Goal: Transaction & Acquisition: Book appointment/travel/reservation

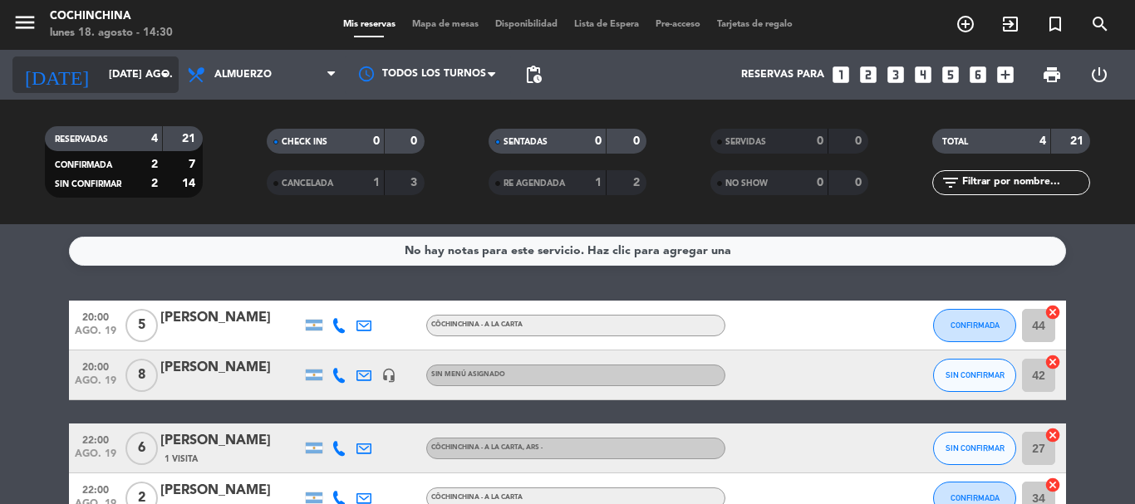
click at [104, 70] on input "[DATE] ago." at bounding box center [171, 75] width 140 height 28
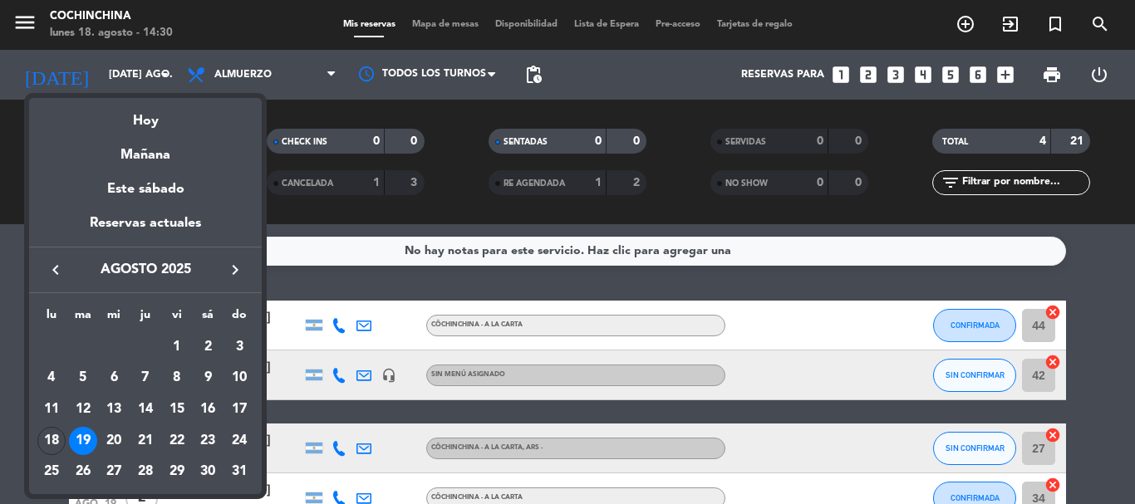
click at [0, 160] on div at bounding box center [567, 252] width 1135 height 504
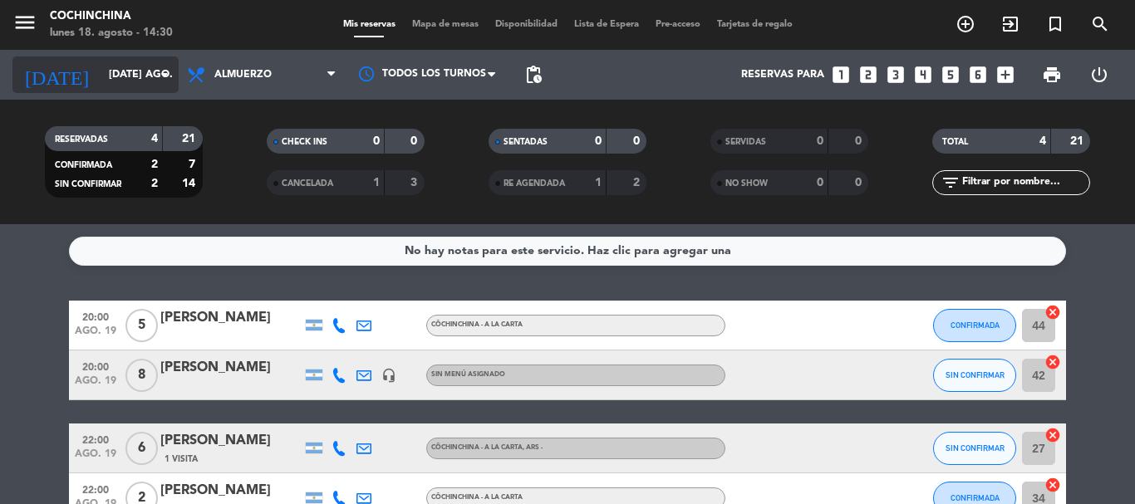
click at [157, 85] on input "[DATE] ago." at bounding box center [171, 75] width 140 height 28
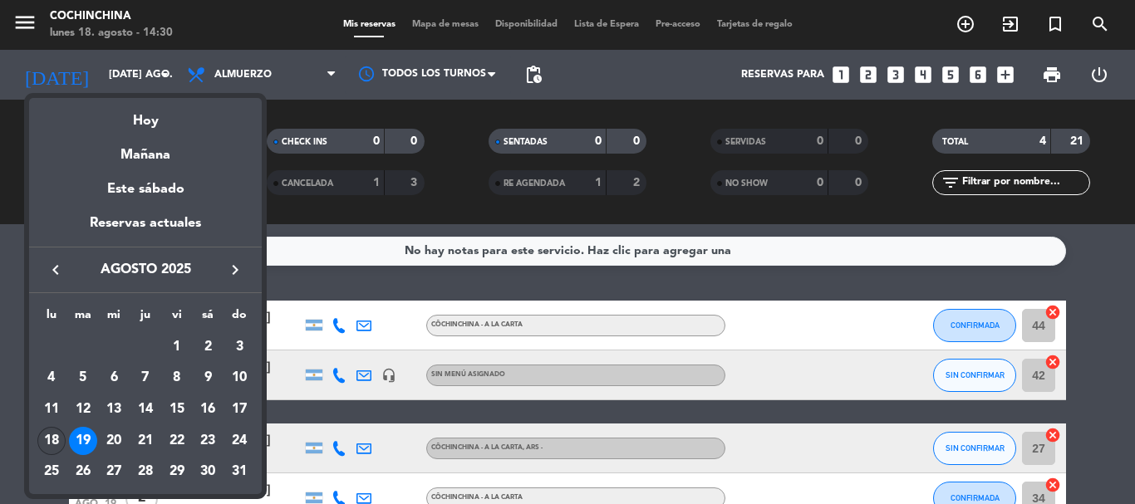
click at [46, 435] on div "18" at bounding box center [51, 441] width 28 height 28
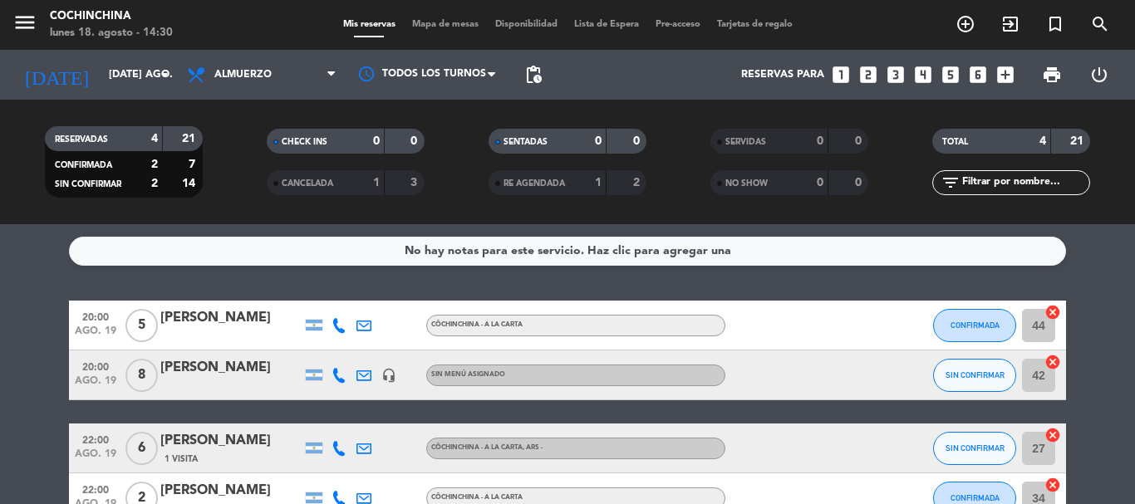
type input "lun. 18 ago."
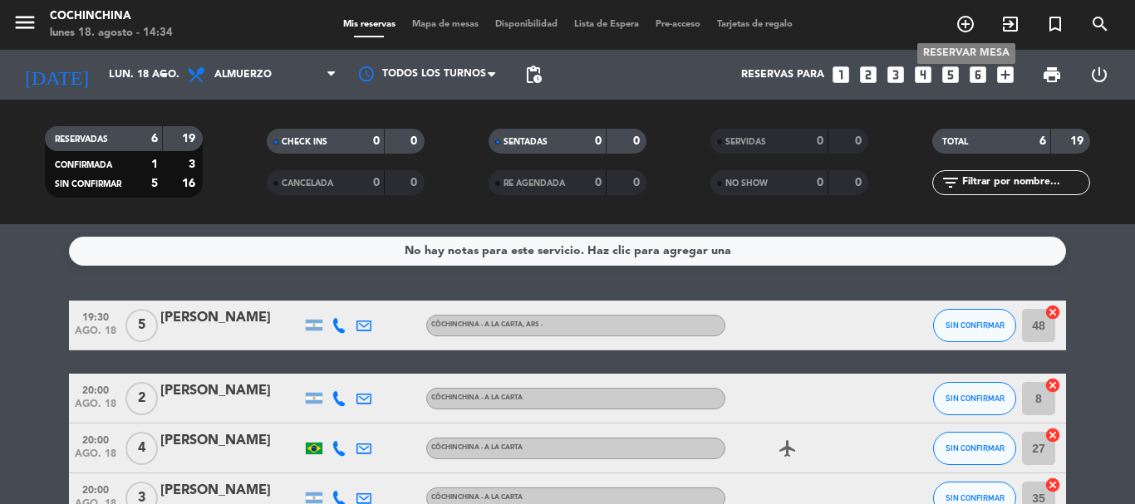
click at [963, 32] on icon "add_circle_outline" at bounding box center [966, 24] width 20 height 20
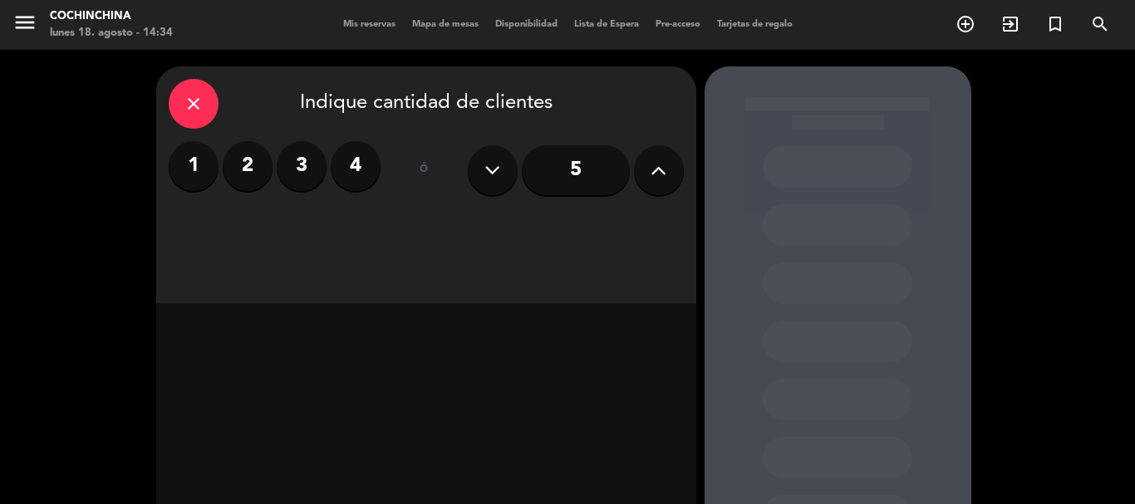
click at [356, 163] on label "4" at bounding box center [356, 166] width 50 height 50
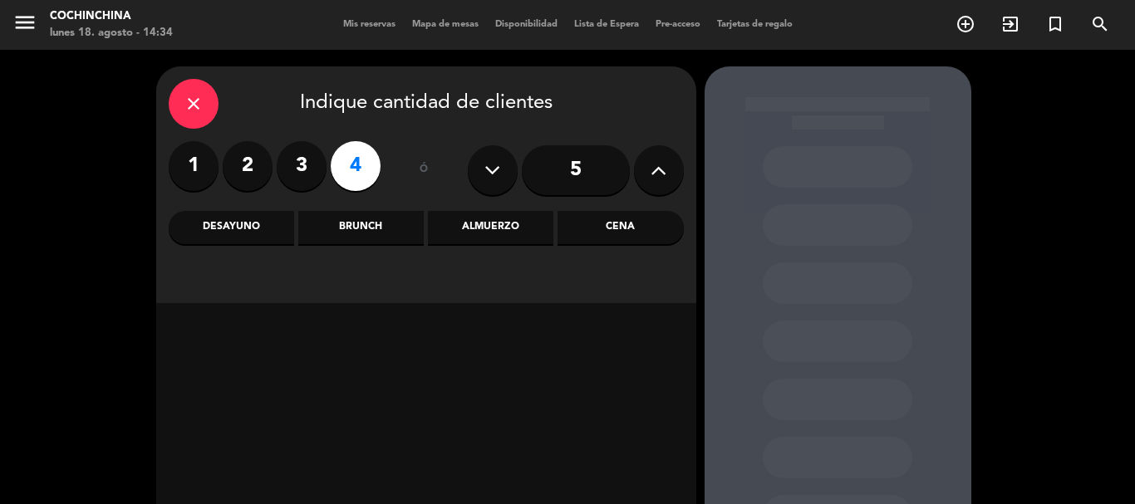
click at [513, 224] on div "Almuerzo" at bounding box center [490, 227] width 125 height 33
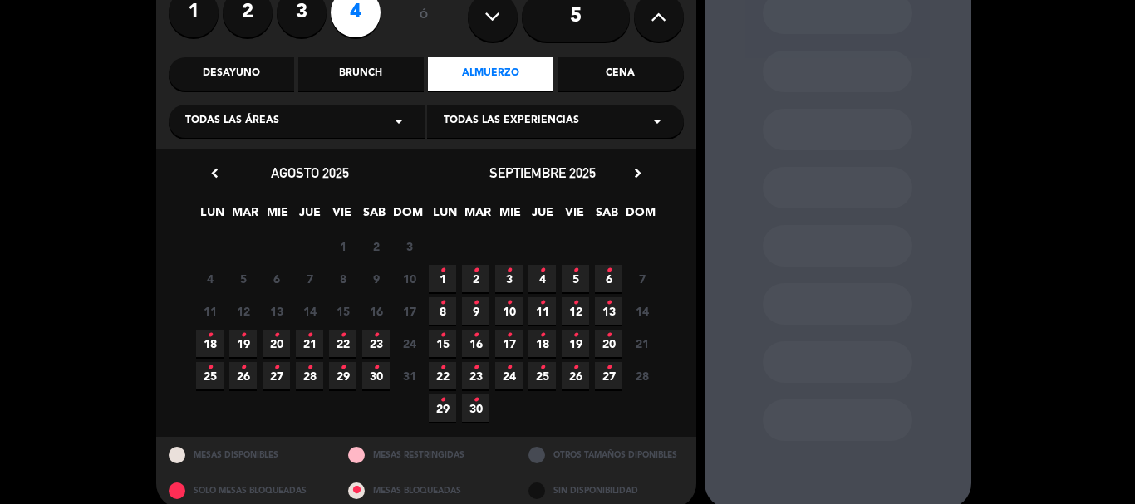
scroll to position [166, 0]
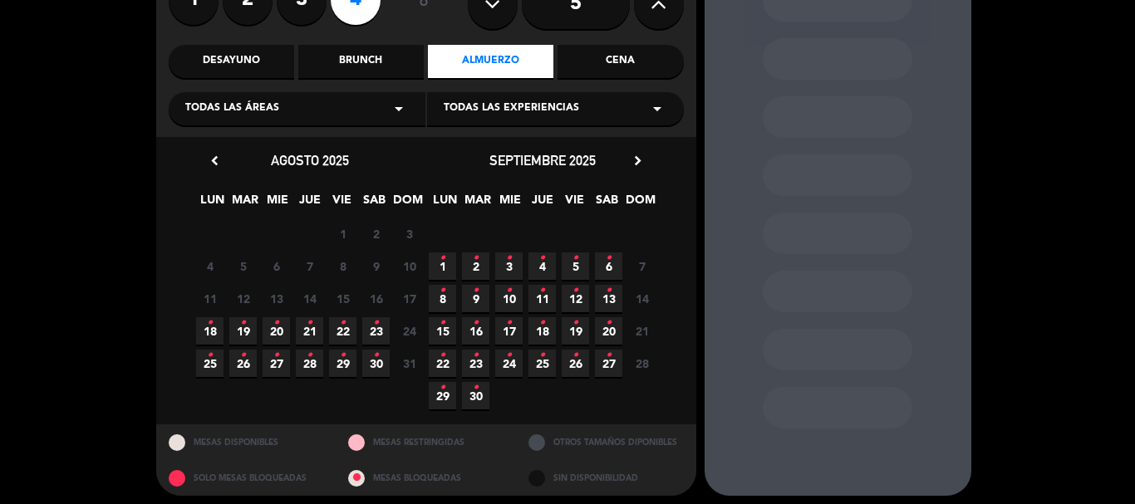
click at [273, 332] on span "20 •" at bounding box center [276, 330] width 27 height 27
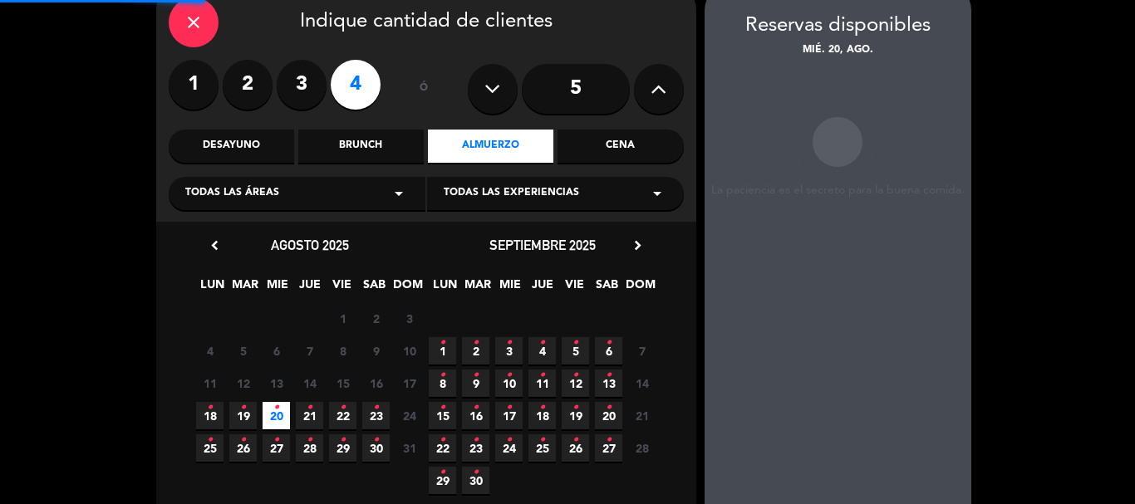
scroll to position [66, 0]
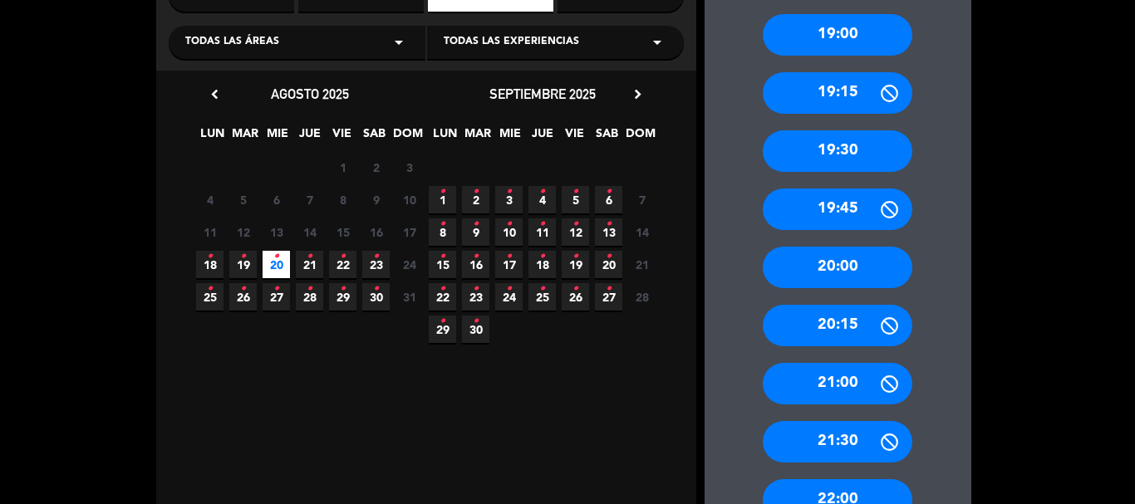
click at [862, 338] on div "20:15" at bounding box center [838, 326] width 150 height 42
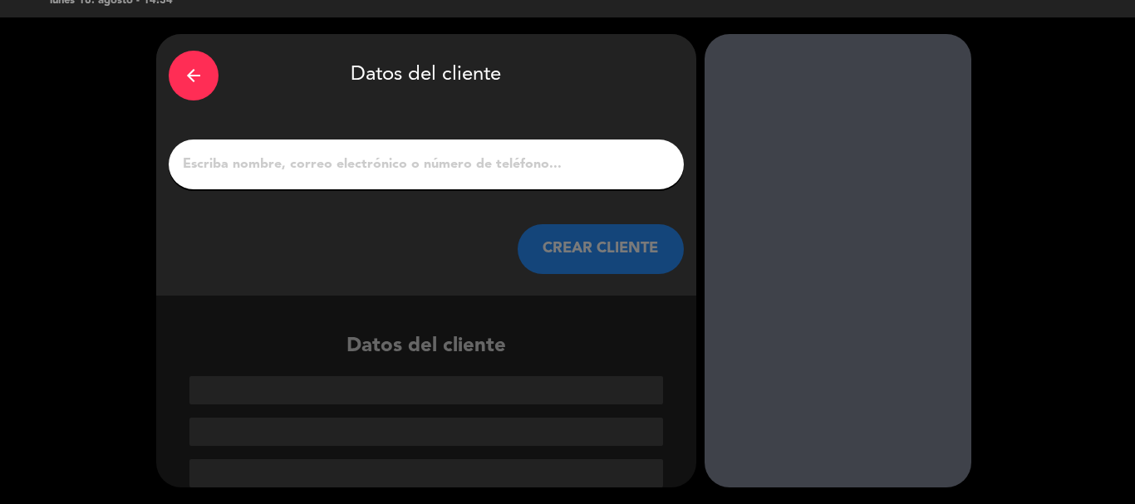
scroll to position [32, 0]
click at [386, 170] on input "1" at bounding box center [426, 164] width 490 height 23
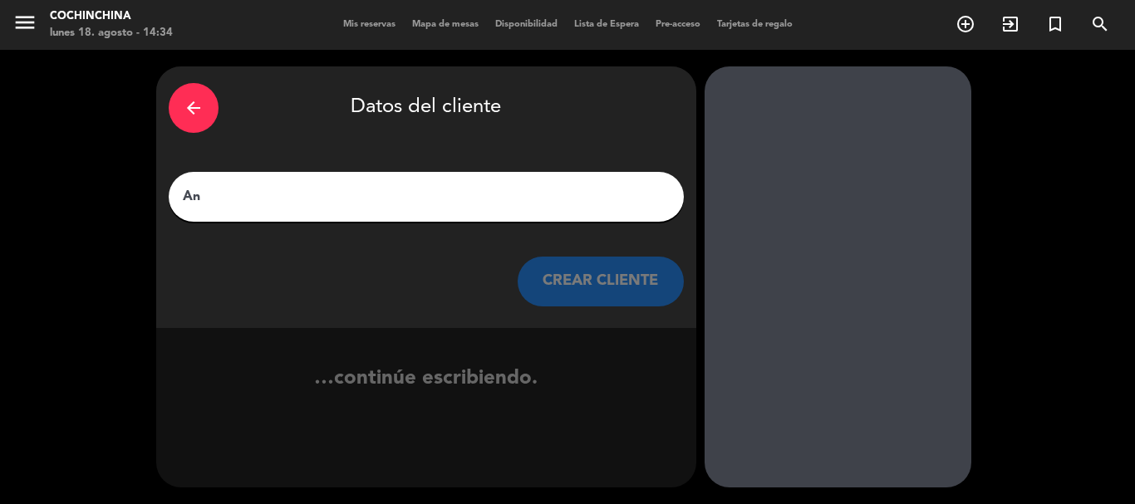
scroll to position [0, 0]
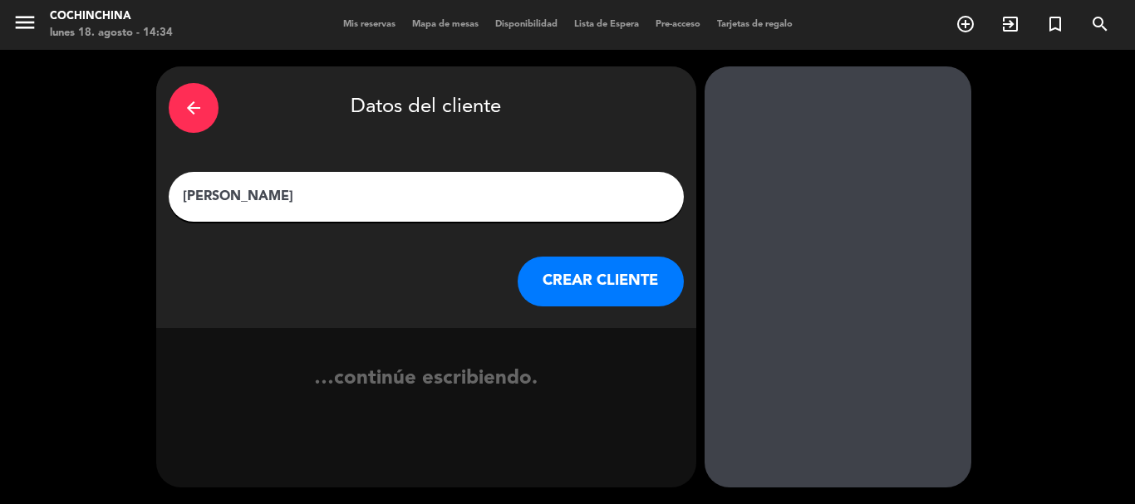
type input "[PERSON_NAME]"
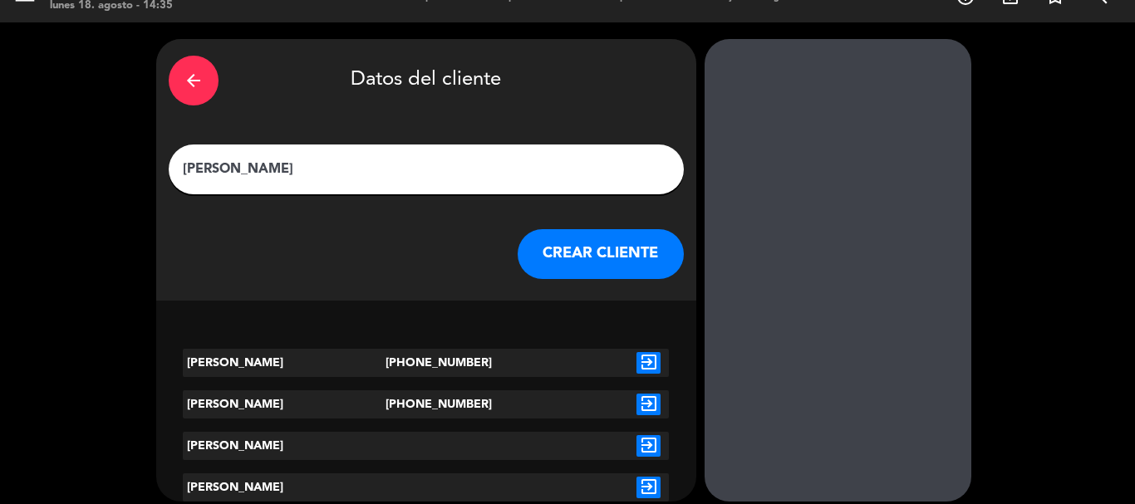
scroll to position [42, 0]
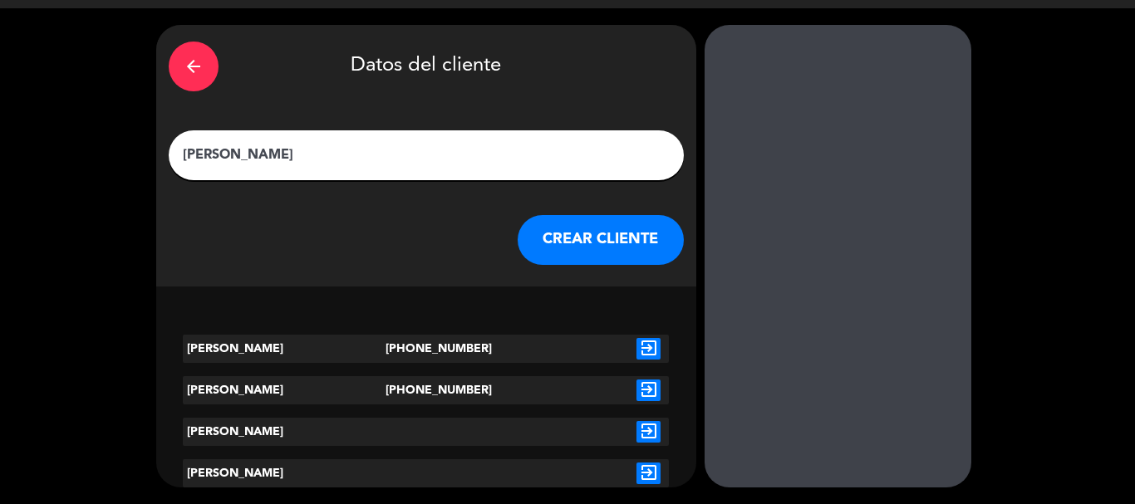
click at [652, 432] on icon "exit_to_app" at bounding box center [649, 432] width 24 height 22
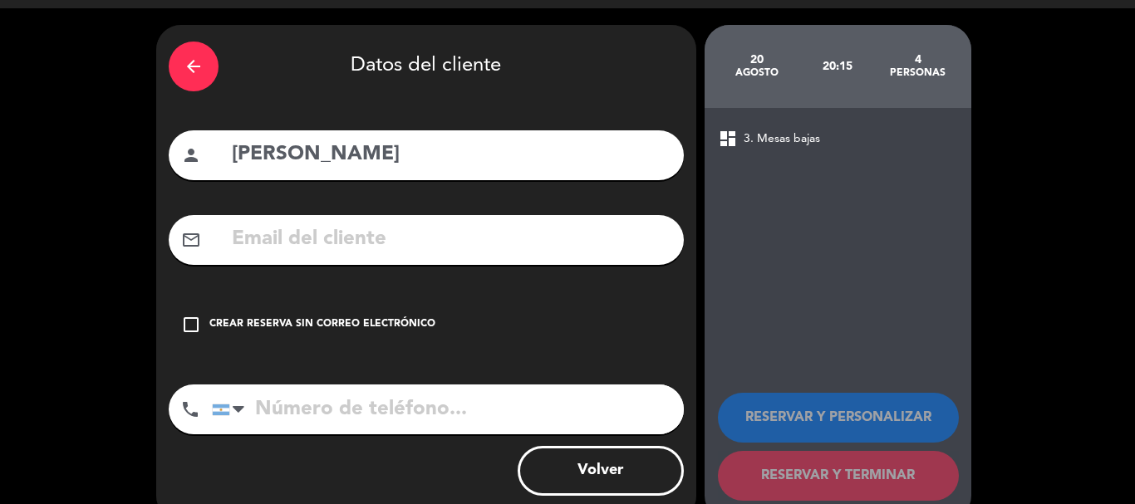
click at [222, 318] on div "Crear reserva sin correo electrónico" at bounding box center [322, 325] width 226 height 17
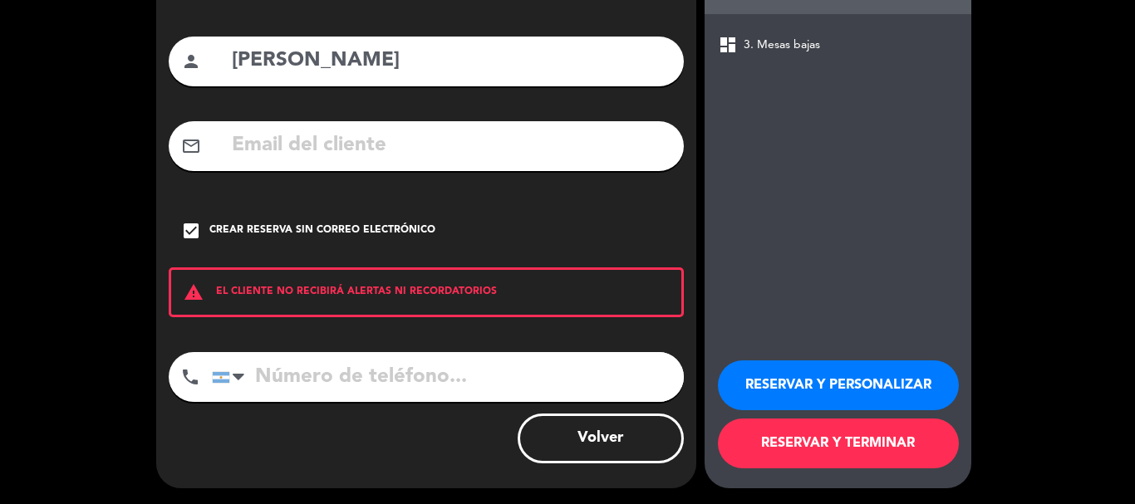
scroll to position [136, 0]
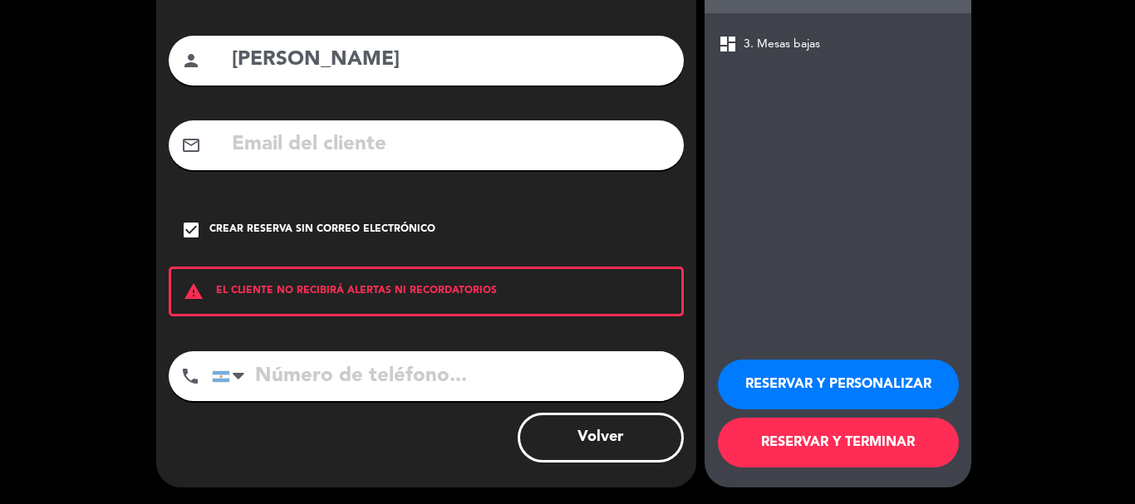
click at [750, 396] on button "RESERVAR Y PERSONALIZAR" at bounding box center [838, 385] width 241 height 50
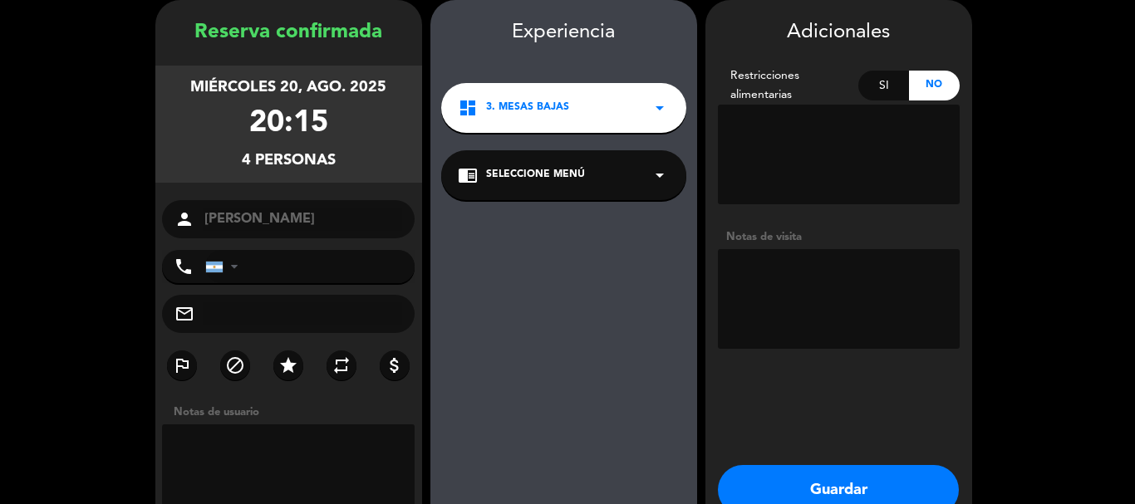
scroll to position [150, 0]
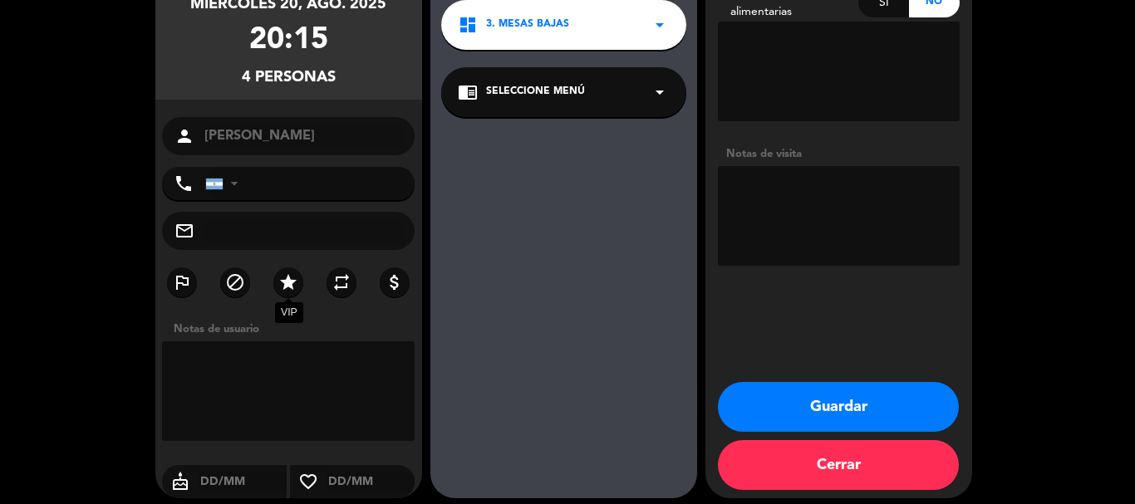
click at [293, 278] on icon "star" at bounding box center [288, 283] width 20 height 20
click at [248, 366] on textarea at bounding box center [288, 392] width 253 height 100
type textarea "Invitacion Pr. Sol"
click at [808, 182] on textarea at bounding box center [839, 216] width 242 height 100
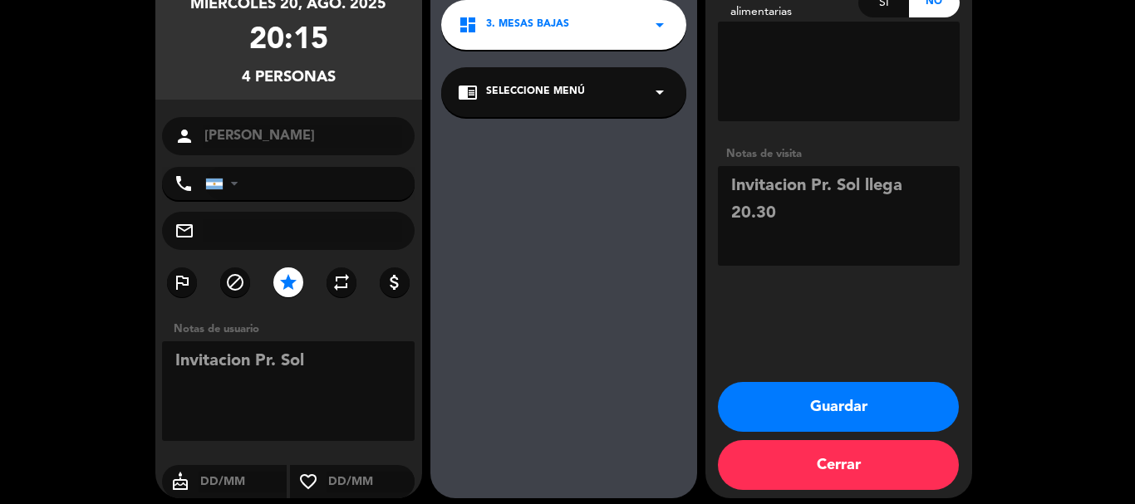
type textarea "Invitacion Pr. Sol llega 20.30"
click at [349, 352] on textarea at bounding box center [288, 392] width 253 height 100
type textarea "Invitacion Pr. Sol llega 20.30"
click at [812, 237] on textarea at bounding box center [839, 216] width 242 height 100
click at [710, 208] on div "Adicionales Restricciones alimentarias Si No Notas de visita" at bounding box center [839, 103] width 267 height 339
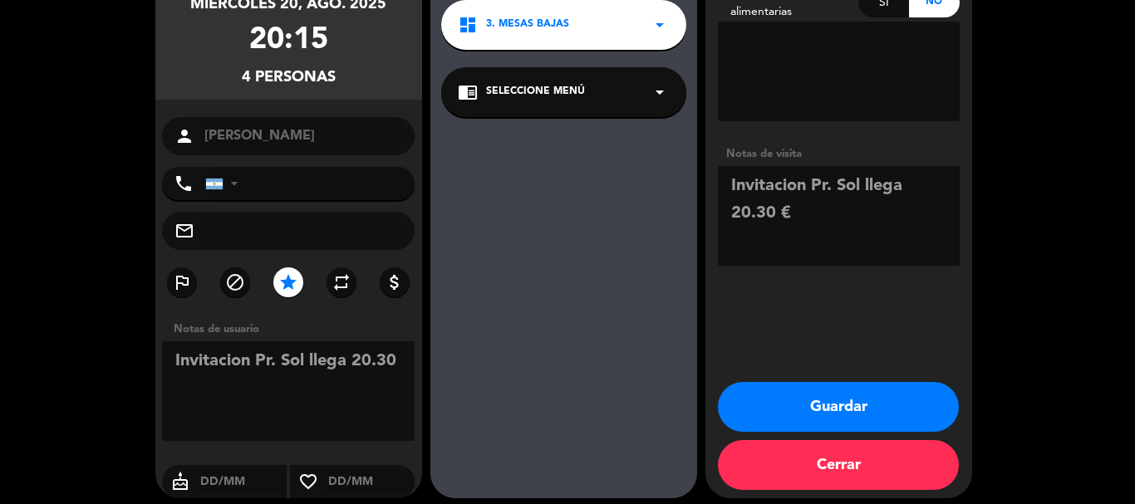
drag, startPoint x: 839, startPoint y: 225, endPoint x: 829, endPoint y: 224, distance: 10.8
click at [839, 224] on textarea at bounding box center [839, 216] width 242 height 100
type textarea "Invitacion Pr. Sol llega 20.30"
click at [833, 218] on textarea at bounding box center [839, 216] width 242 height 100
click at [848, 396] on button "Guardar" at bounding box center [838, 407] width 241 height 50
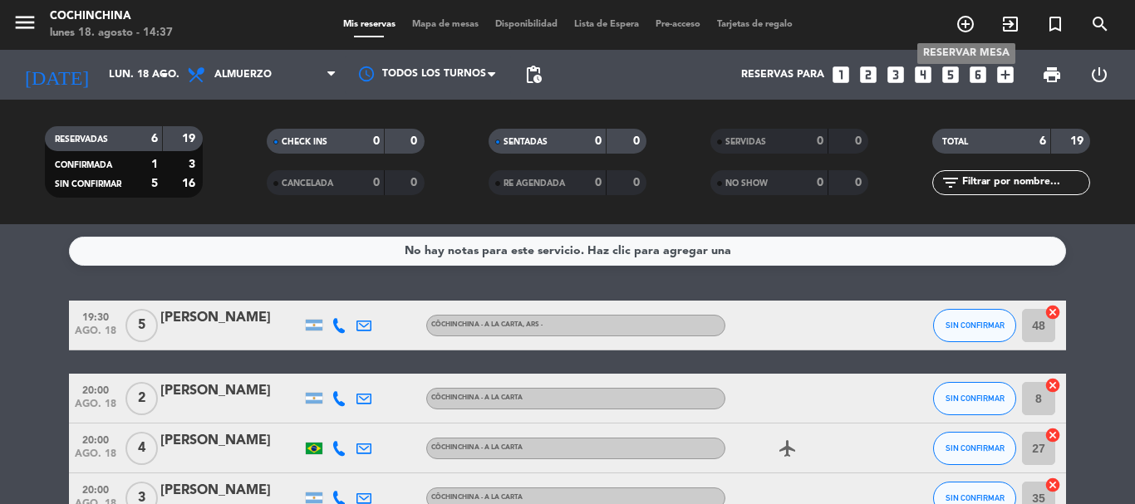
click at [968, 26] on icon "add_circle_outline" at bounding box center [966, 24] width 20 height 20
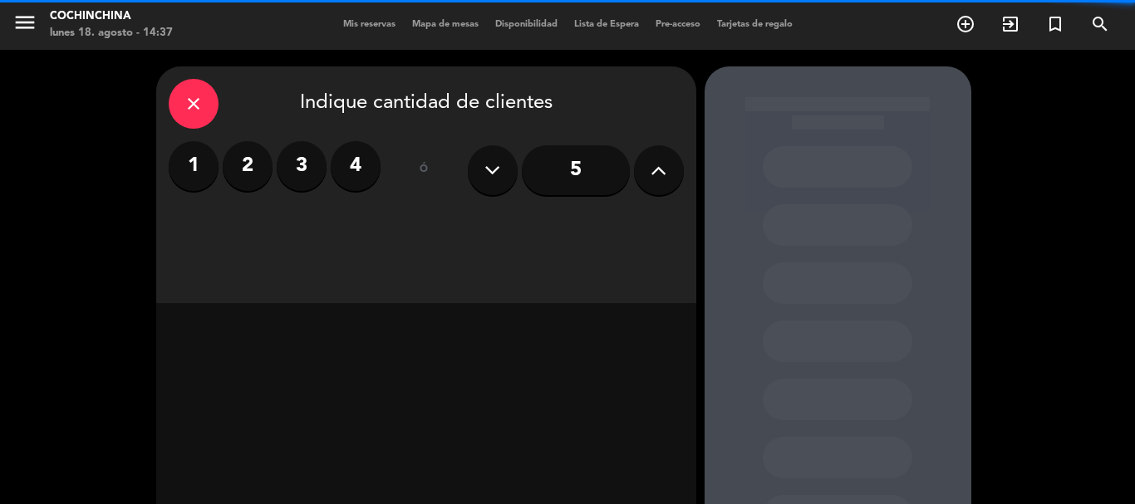
click at [303, 158] on label "3" at bounding box center [302, 166] width 50 height 50
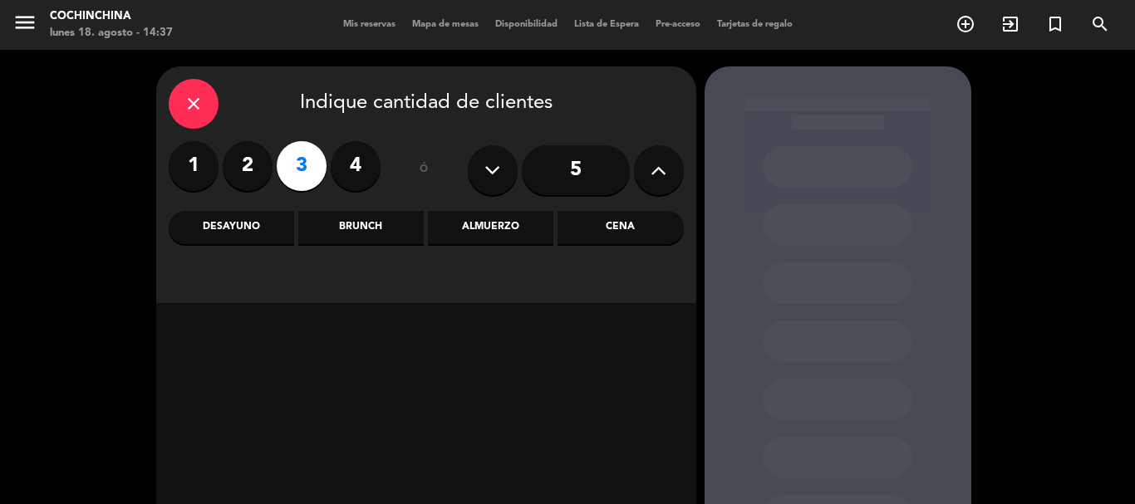
click at [471, 227] on div "Almuerzo" at bounding box center [490, 227] width 125 height 33
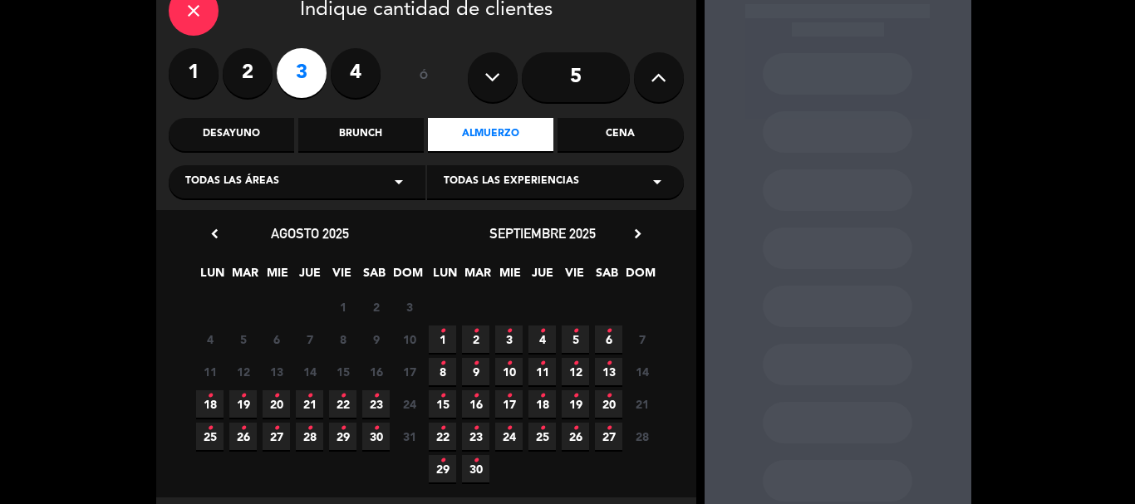
scroll to position [166, 0]
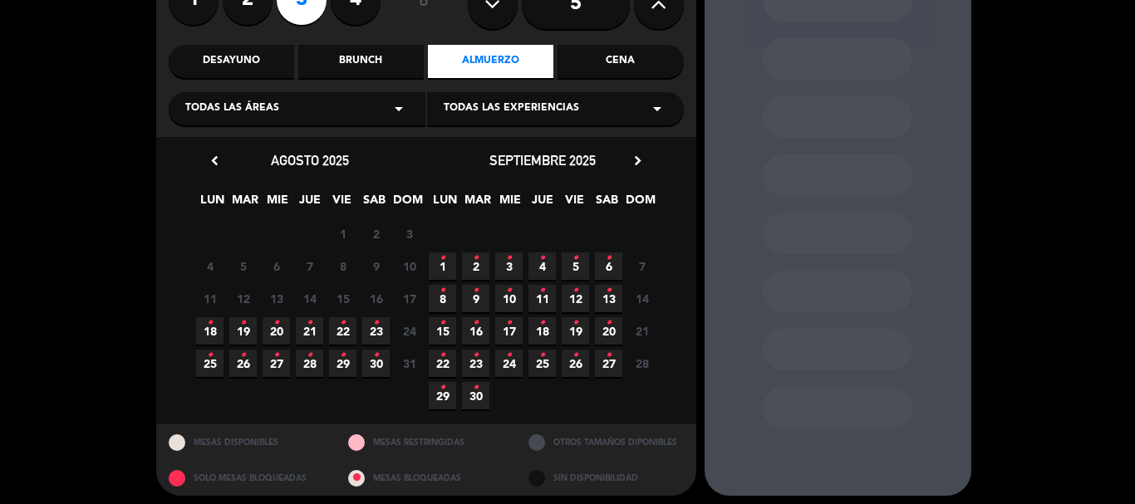
click at [210, 331] on icon "•" at bounding box center [210, 323] width 6 height 27
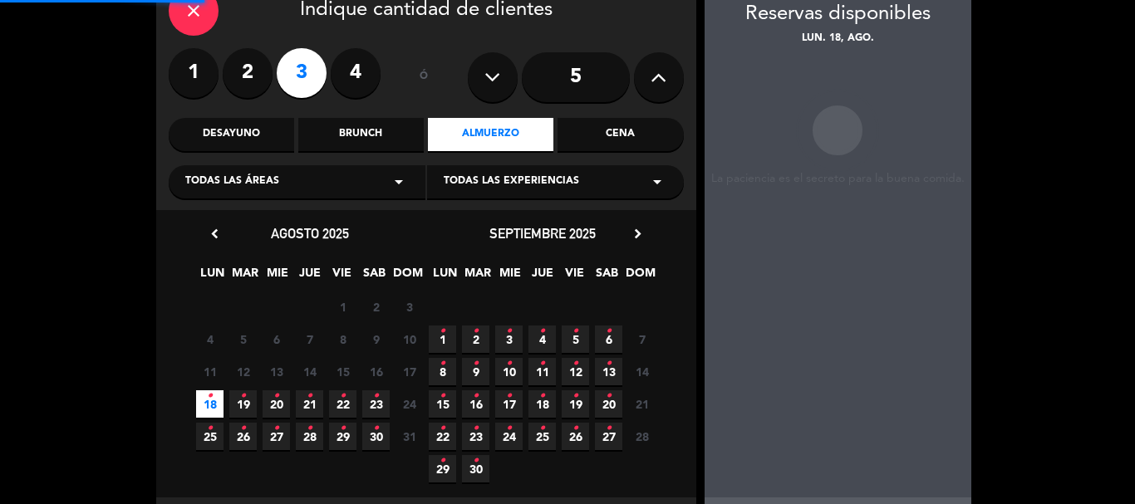
scroll to position [66, 0]
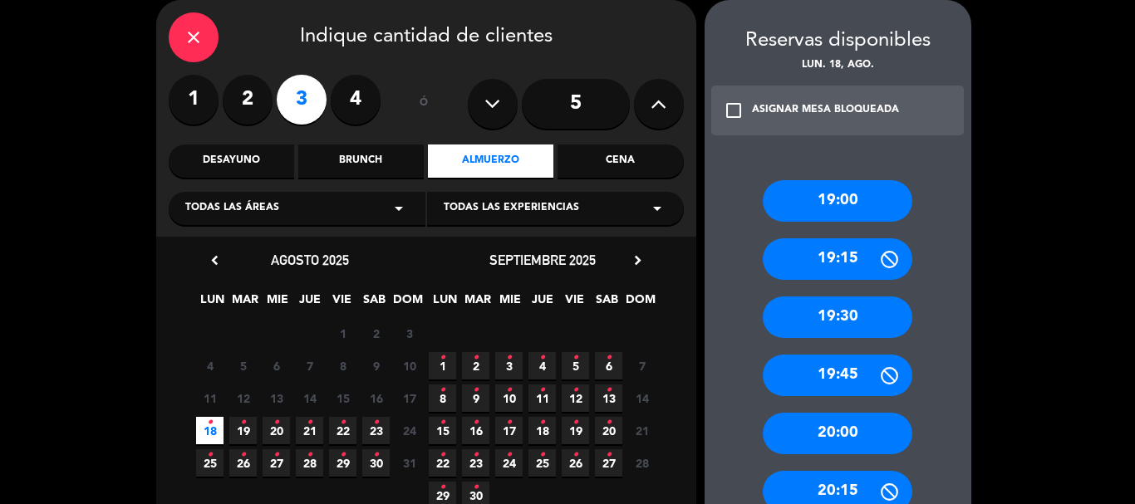
click at [857, 424] on div "20:00" at bounding box center [838, 434] width 150 height 42
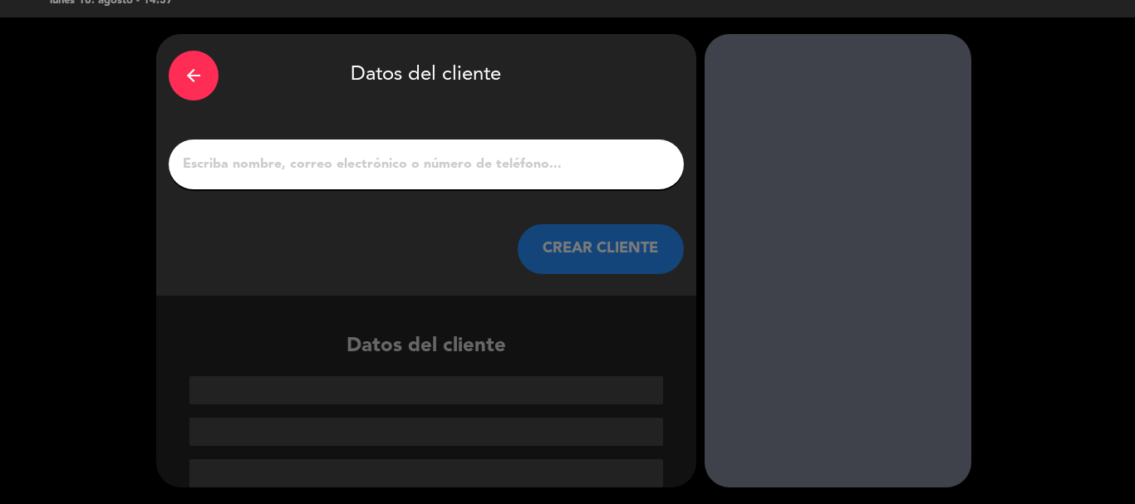
scroll to position [32, 0]
click at [429, 164] on input "1" at bounding box center [426, 164] width 490 height 23
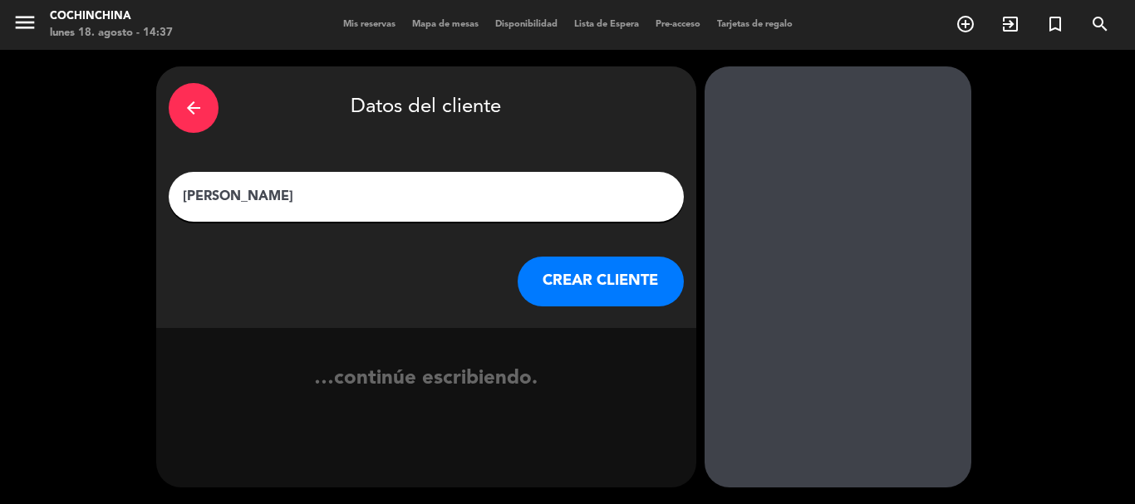
type input "[PERSON_NAME]"
click at [572, 269] on button "CREAR CLIENTE" at bounding box center [601, 282] width 166 height 50
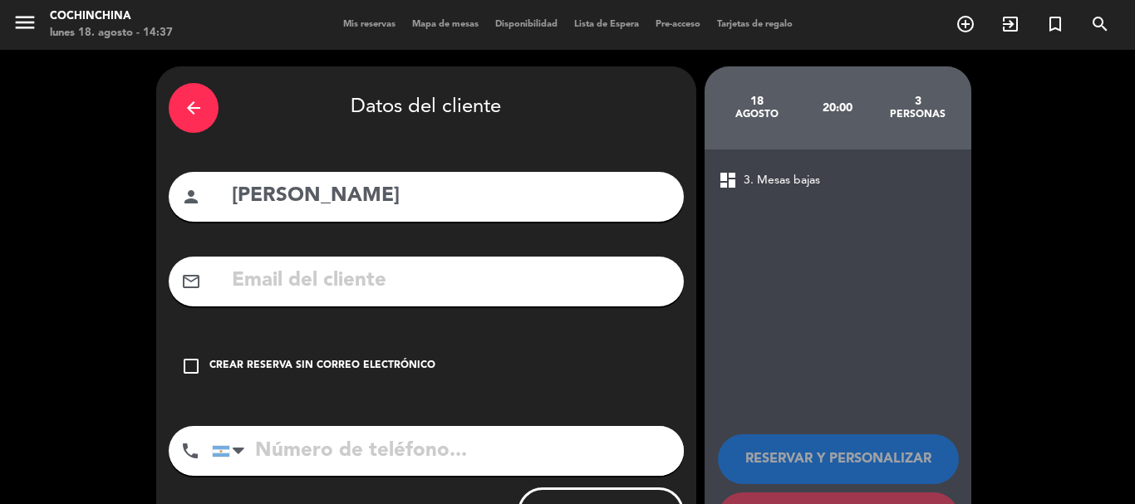
scroll to position [75, 0]
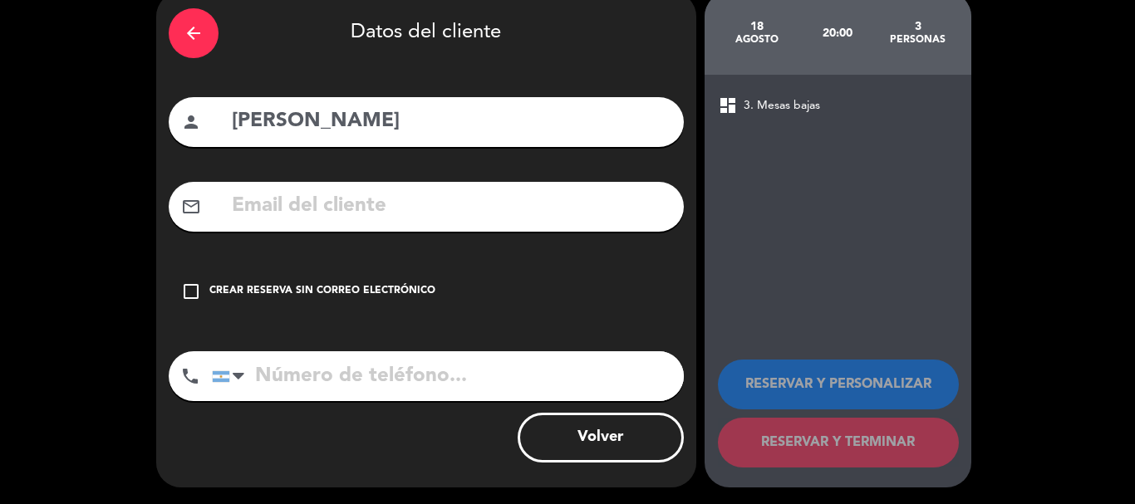
click at [214, 283] on div "check_box_outline_blank Crear reserva sin correo electrónico" at bounding box center [426, 292] width 515 height 50
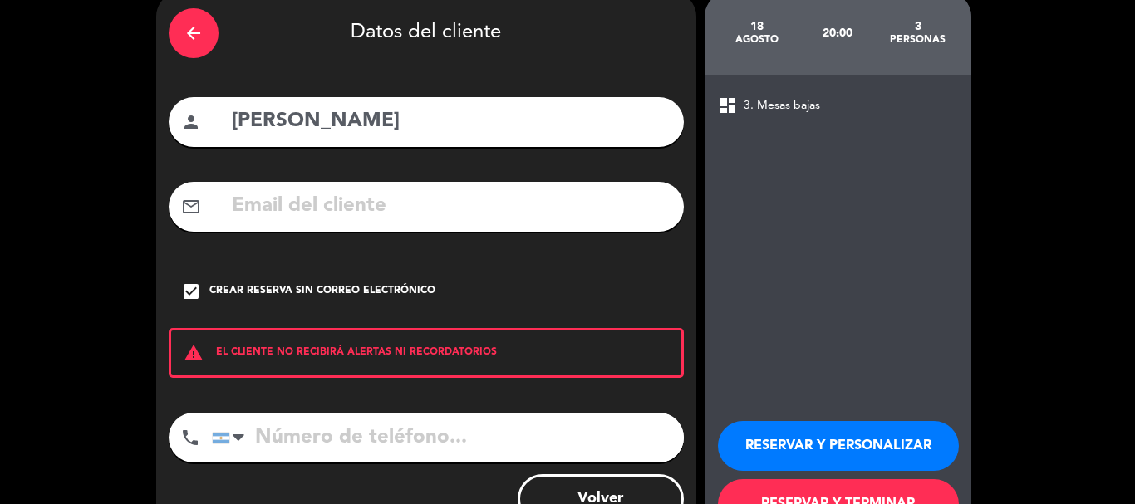
scroll to position [136, 0]
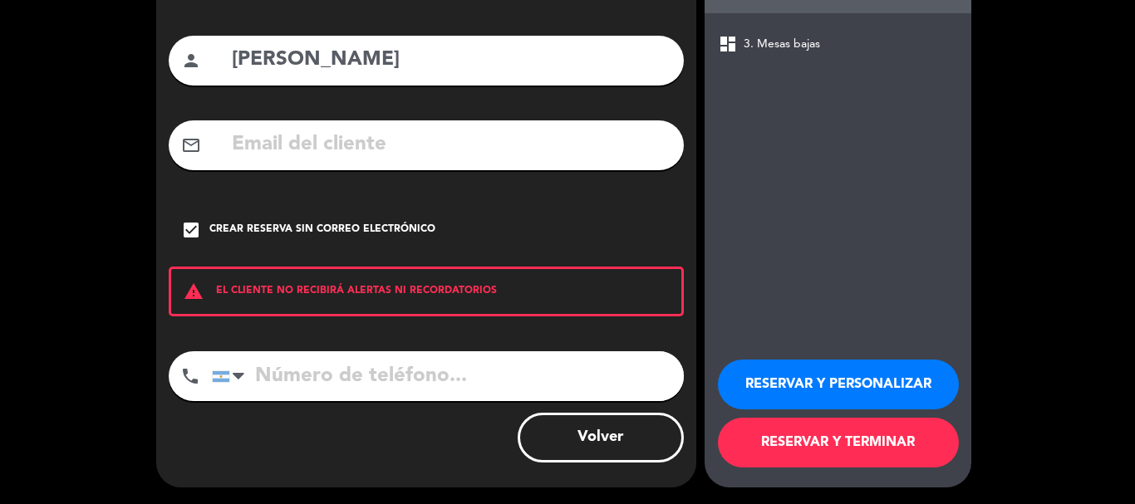
click at [862, 377] on button "RESERVAR Y PERSONALIZAR" at bounding box center [838, 385] width 241 height 50
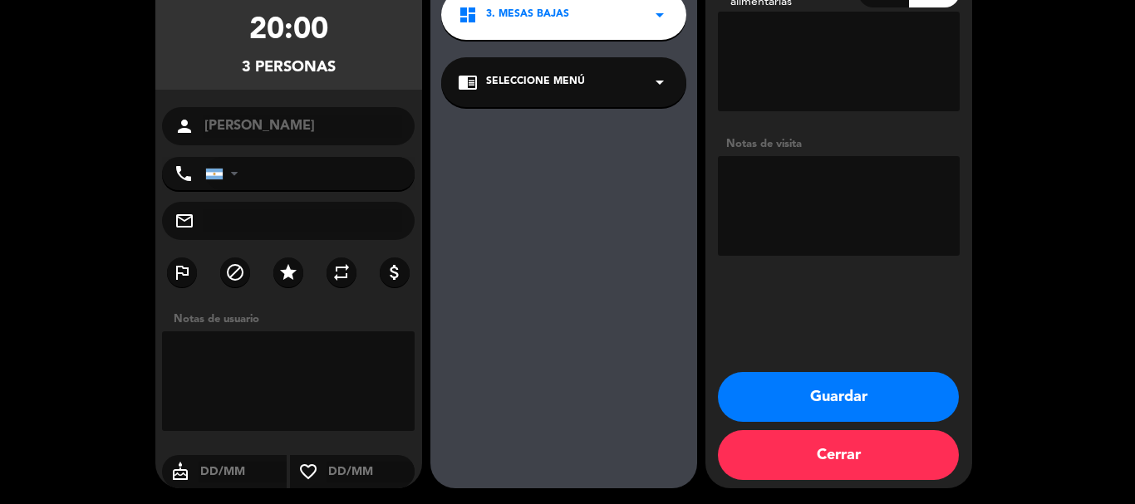
scroll to position [160, 0]
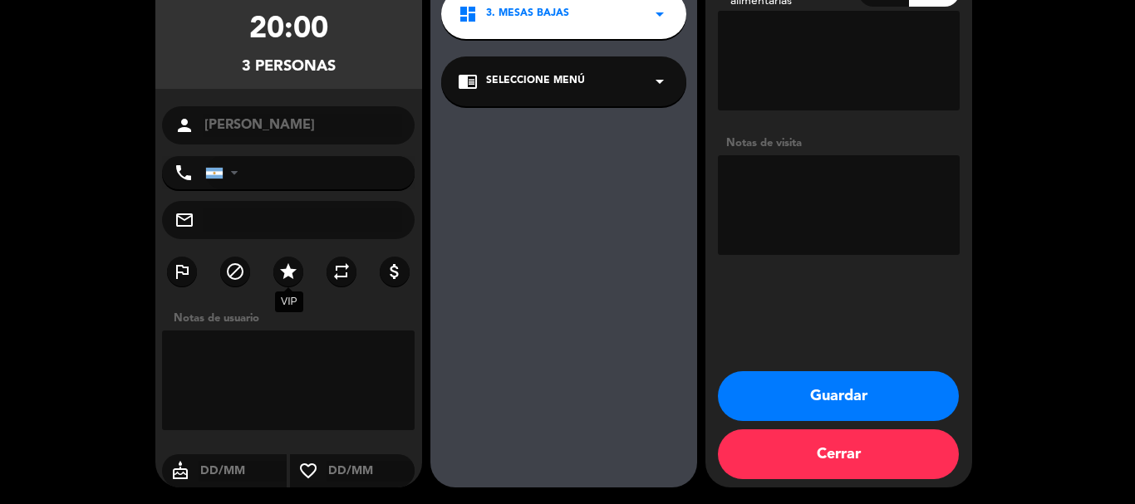
drag, startPoint x: 290, startPoint y: 279, endPoint x: 288, endPoint y: 301, distance: 21.7
click at [289, 279] on icon "star" at bounding box center [288, 272] width 20 height 20
click at [286, 362] on textarea at bounding box center [288, 381] width 253 height 100
type textarea "Invitacion Pr."
click at [777, 199] on textarea at bounding box center [839, 205] width 242 height 100
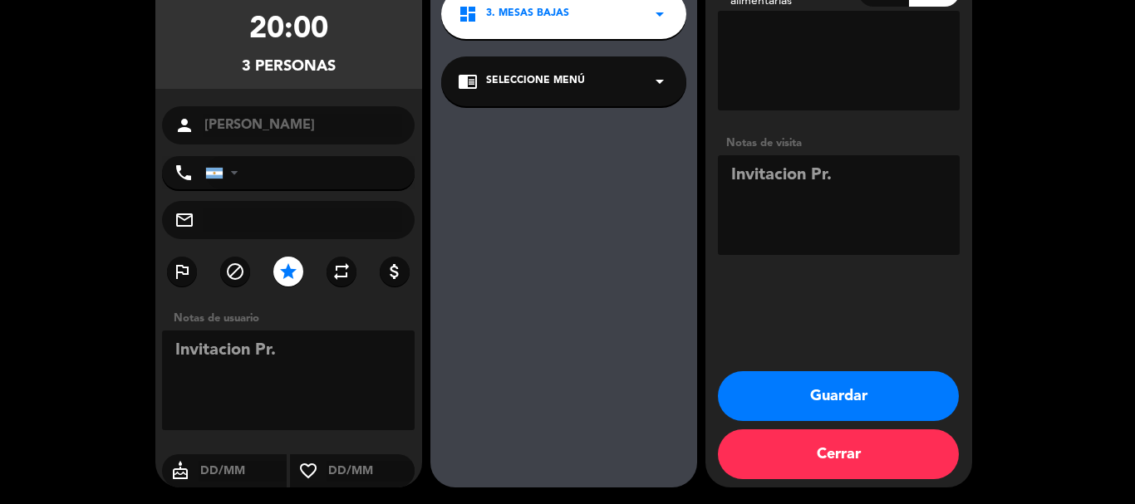
type textarea "Invitacion Pr."
click at [835, 400] on button "Guardar" at bounding box center [838, 396] width 241 height 50
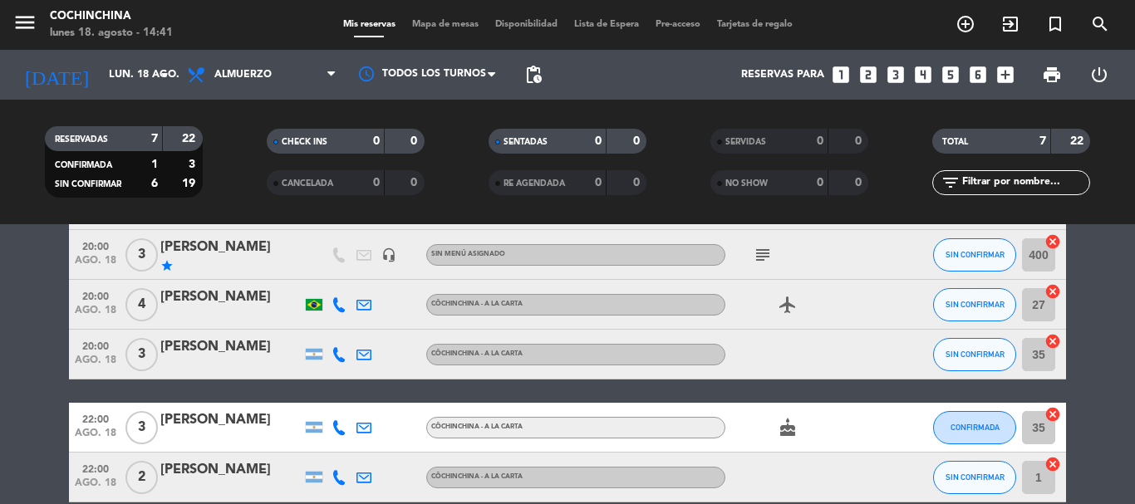
scroll to position [166, 0]
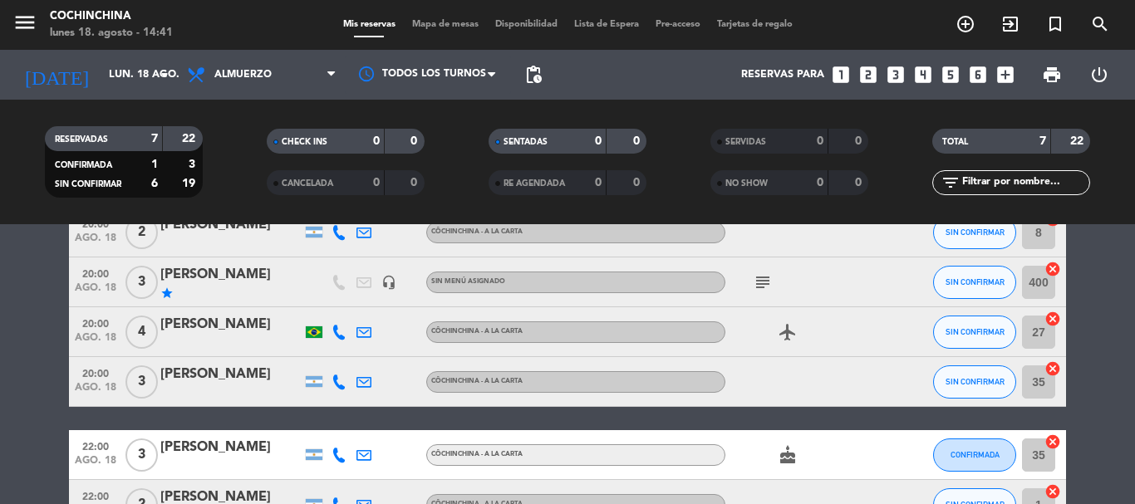
click at [751, 283] on span "subject" at bounding box center [762, 283] width 25 height 20
click at [757, 283] on icon "subject" at bounding box center [763, 283] width 20 height 20
click at [0, 286] on bookings-row "19:30 ago. 18 5 [PERSON_NAME] - A [PERSON_NAME] , ARS - SIN CONFIRMAR 48 cancel…" at bounding box center [567, 333] width 1135 height 396
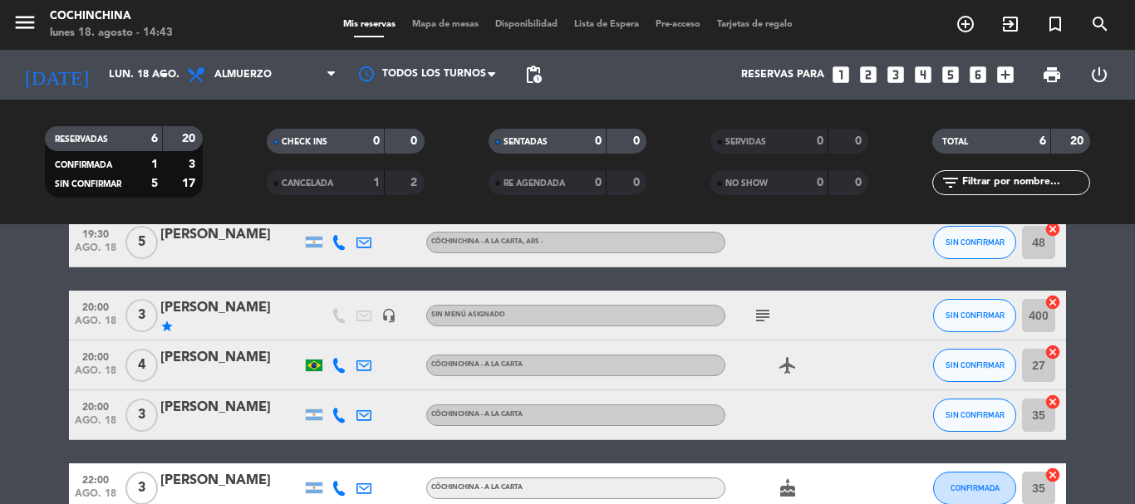
scroll to position [0, 0]
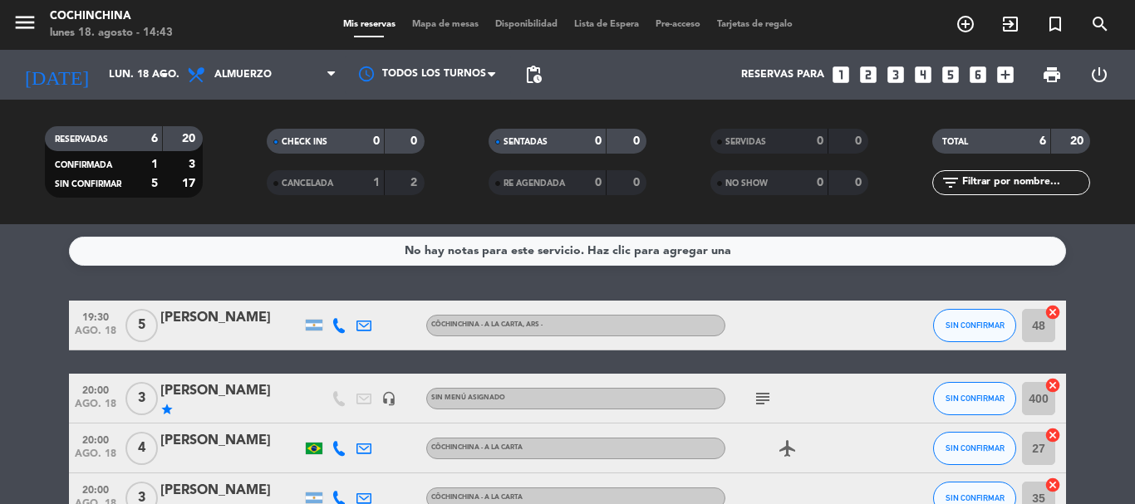
click at [340, 330] on icon at bounding box center [339, 325] width 15 height 15
click at [374, 295] on span at bounding box center [377, 298] width 13 height 13
click at [320, 298] on span "Copiar" at bounding box center [323, 297] width 35 height 17
click at [367, 331] on icon at bounding box center [364, 325] width 15 height 15
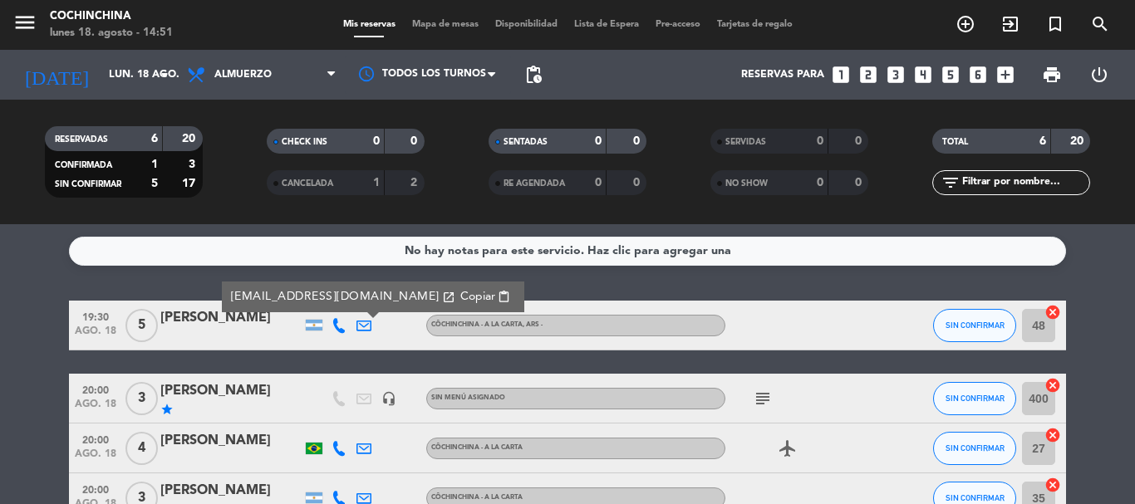
click at [761, 396] on icon "subject" at bounding box center [763, 399] width 20 height 20
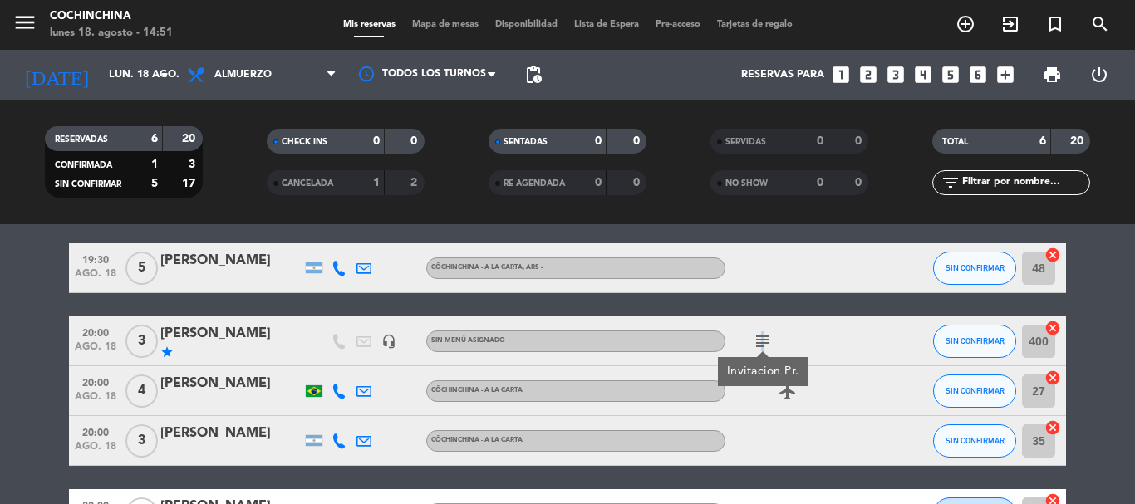
scroll to position [83, 0]
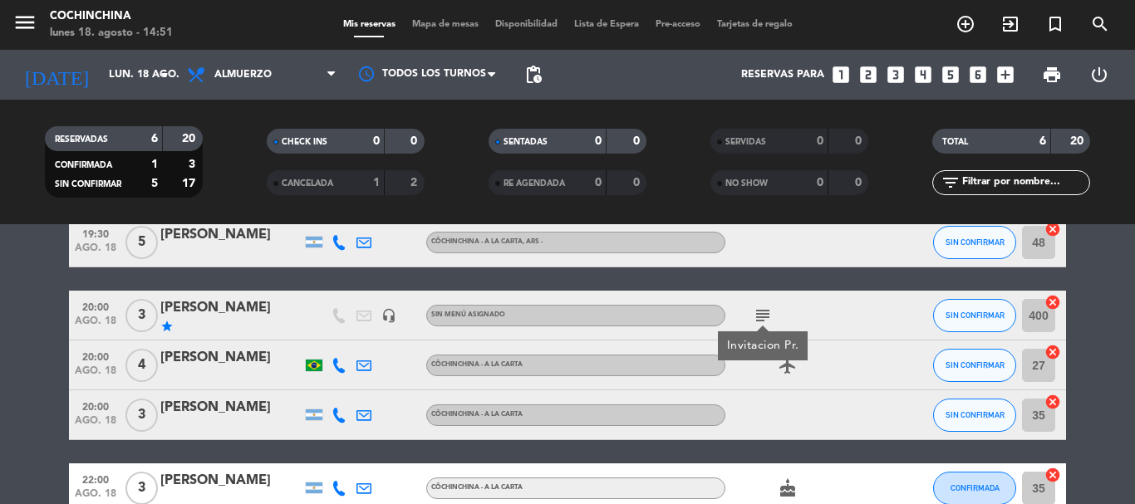
click at [338, 365] on icon at bounding box center [339, 365] width 15 height 15
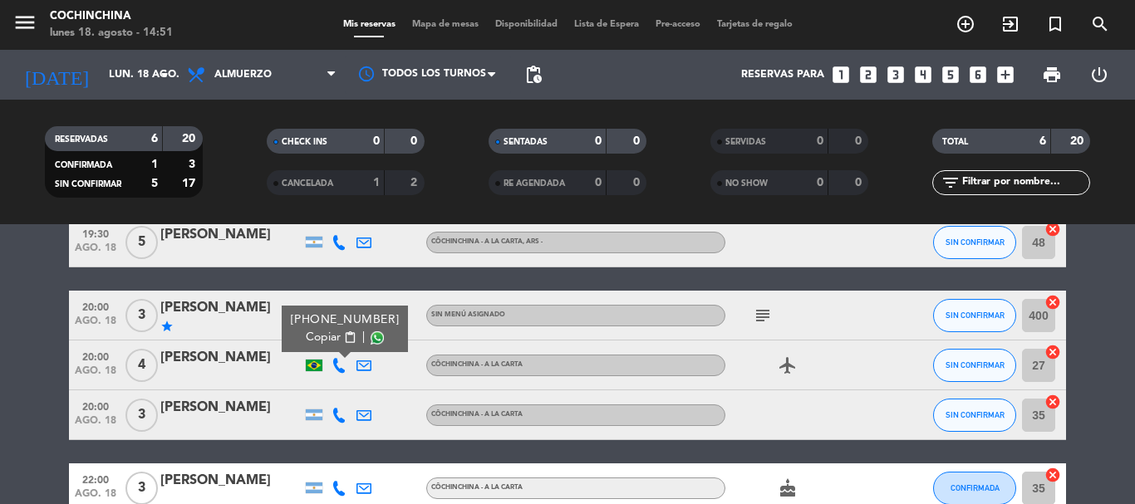
click at [372, 338] on span at bounding box center [377, 338] width 13 height 13
click at [371, 337] on span at bounding box center [377, 338] width 13 height 13
click at [371, 336] on span at bounding box center [377, 338] width 13 height 13
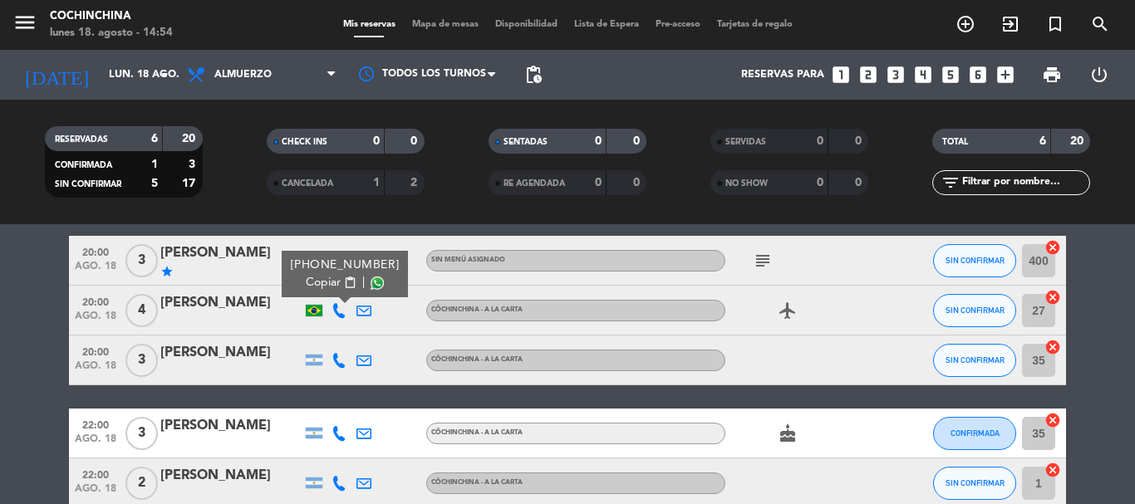
scroll to position [166, 0]
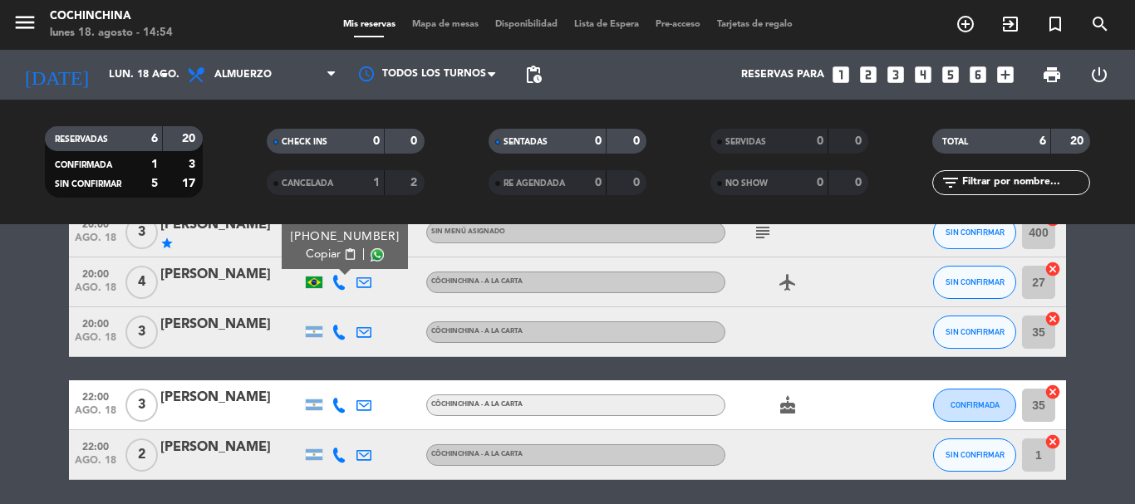
click at [336, 332] on icon at bounding box center [339, 332] width 15 height 15
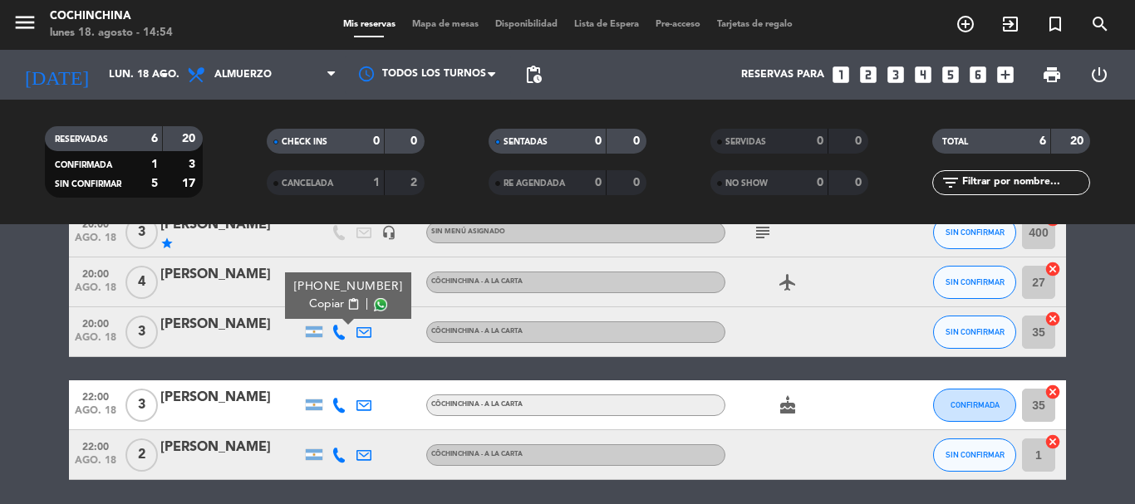
click at [374, 306] on span at bounding box center [380, 304] width 13 height 13
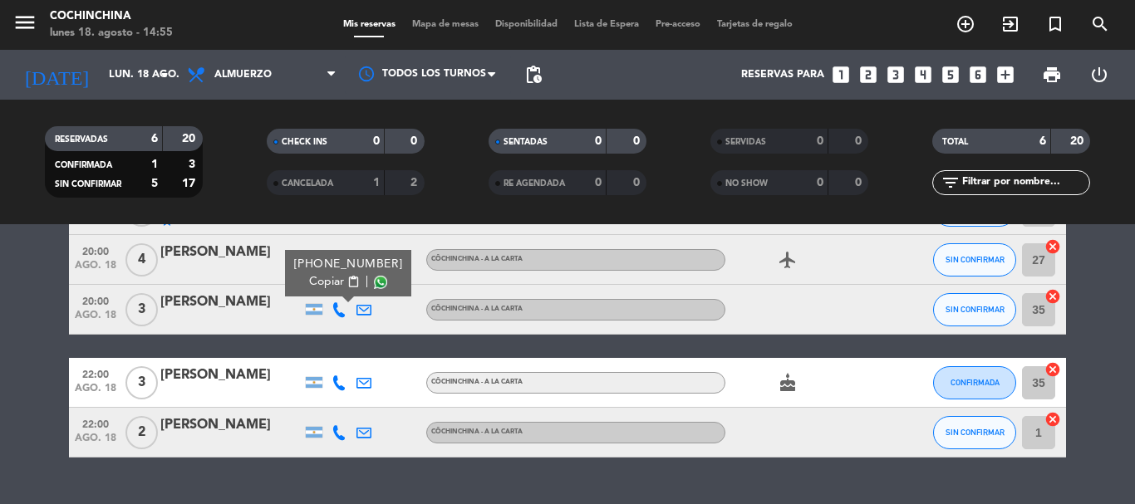
scroll to position [225, 0]
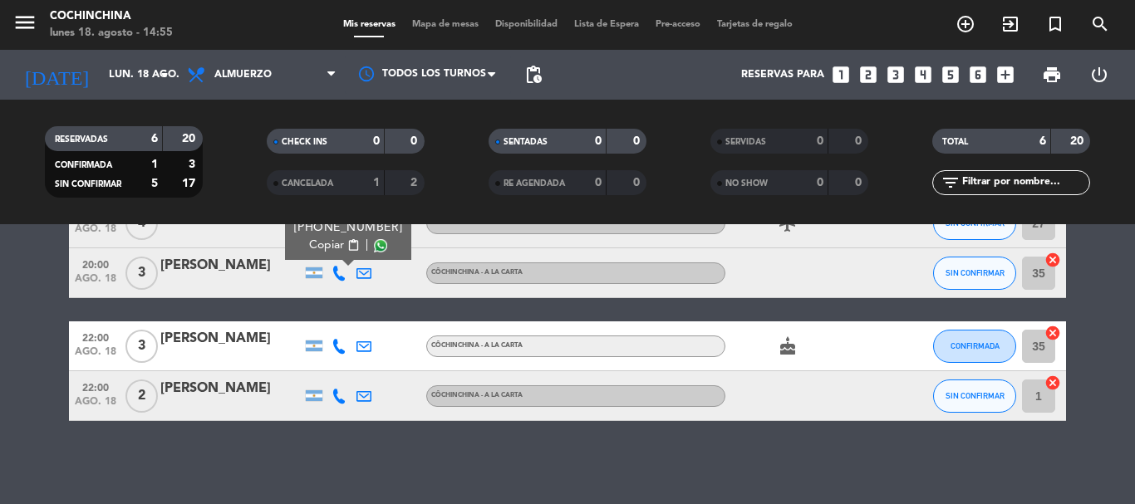
click at [336, 346] on icon at bounding box center [339, 346] width 15 height 15
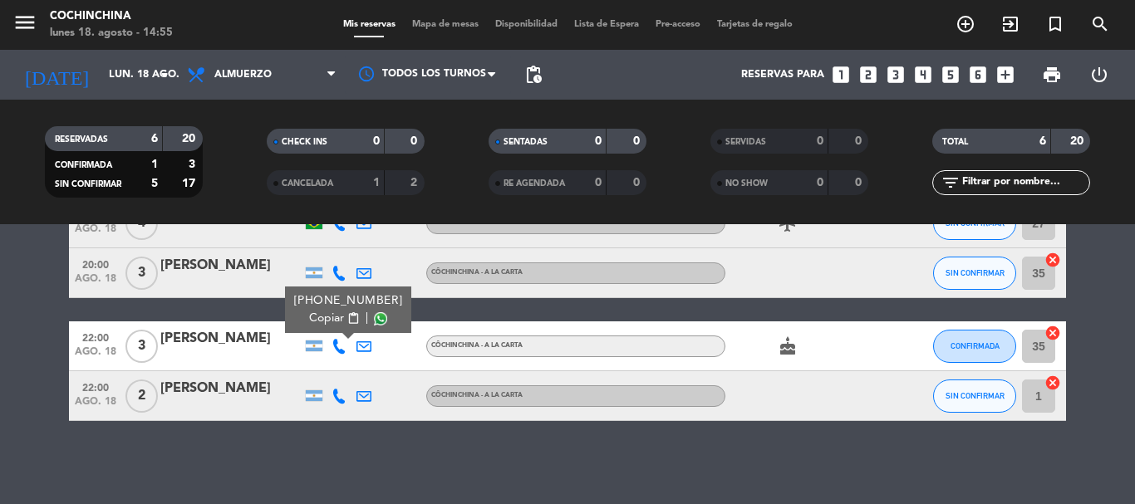
click at [374, 320] on span at bounding box center [380, 318] width 13 height 13
click at [339, 400] on icon at bounding box center [339, 396] width 15 height 15
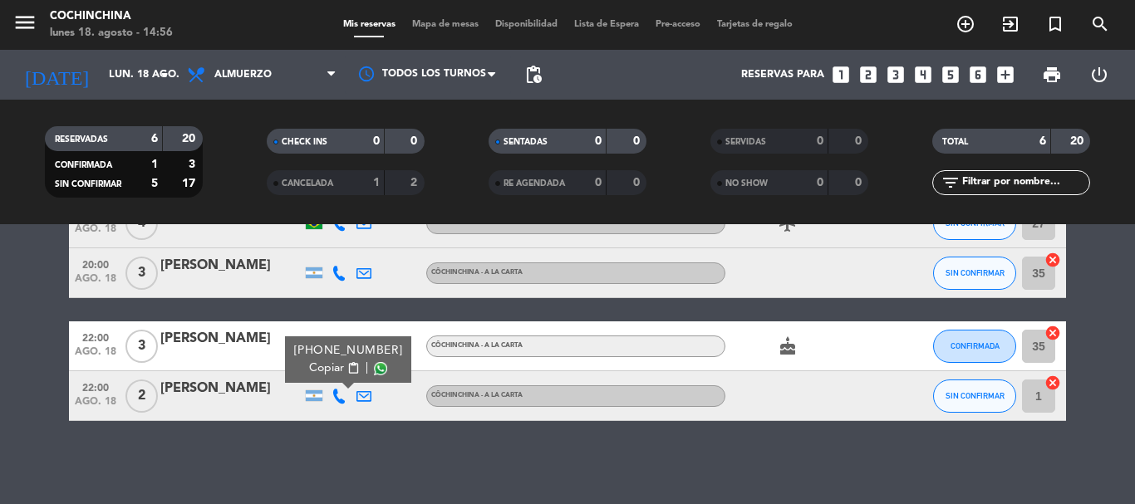
click at [374, 367] on span at bounding box center [380, 368] width 13 height 13
click at [824, 457] on div "No hay notas para este servicio. Haz clic para agregar una 19:30 ago. 18 5 [PER…" at bounding box center [567, 364] width 1135 height 280
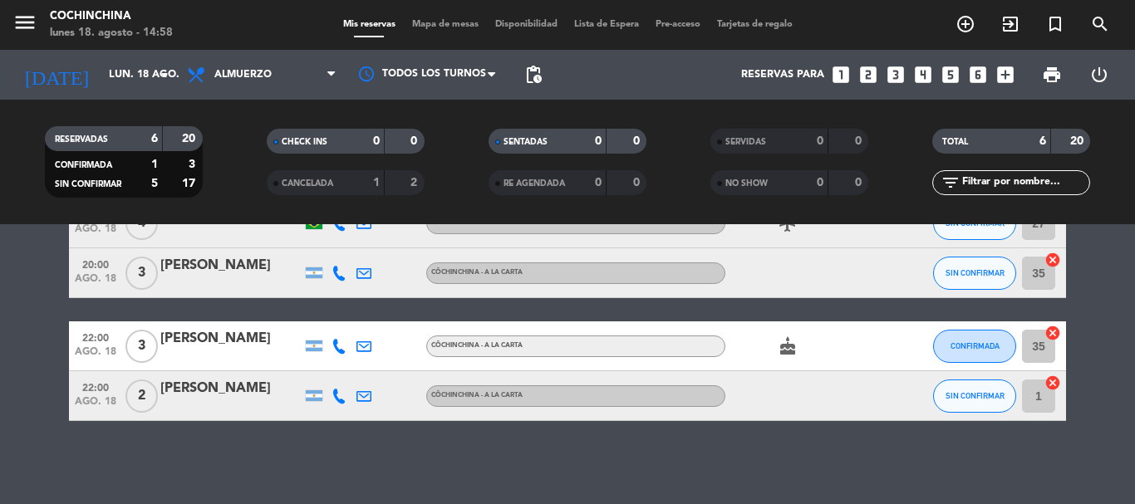
click at [240, 341] on div "[PERSON_NAME]" at bounding box center [230, 339] width 141 height 22
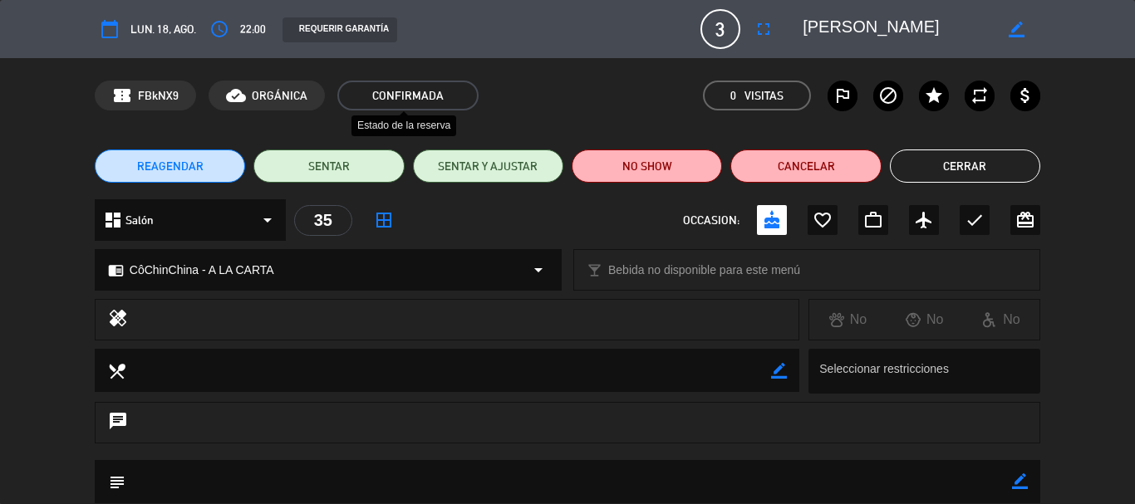
click at [379, 101] on span "CONFIRMADA" at bounding box center [407, 96] width 141 height 30
click at [426, 95] on span "CONFIRMADA" at bounding box center [407, 96] width 141 height 30
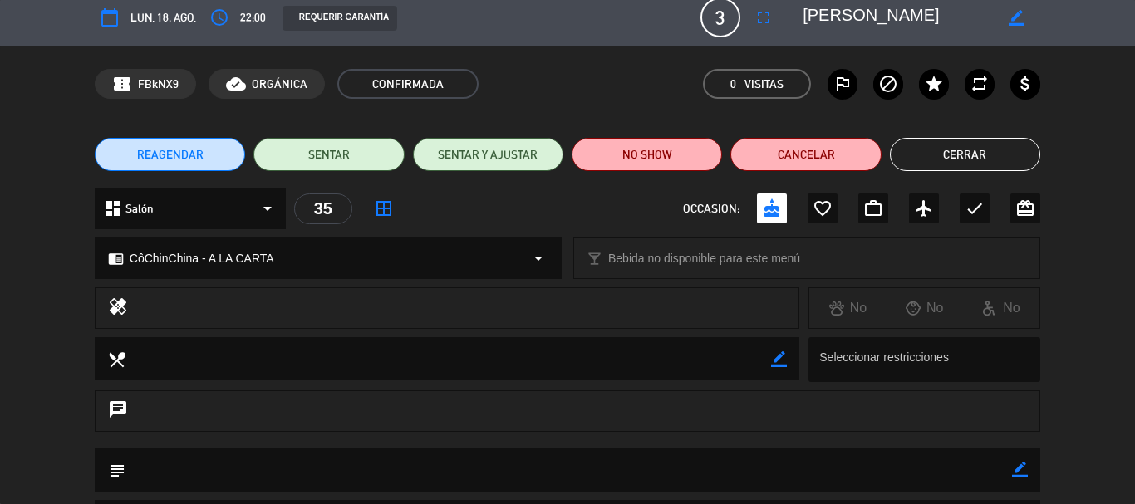
scroll to position [0, 0]
